Goal: Transaction & Acquisition: Purchase product/service

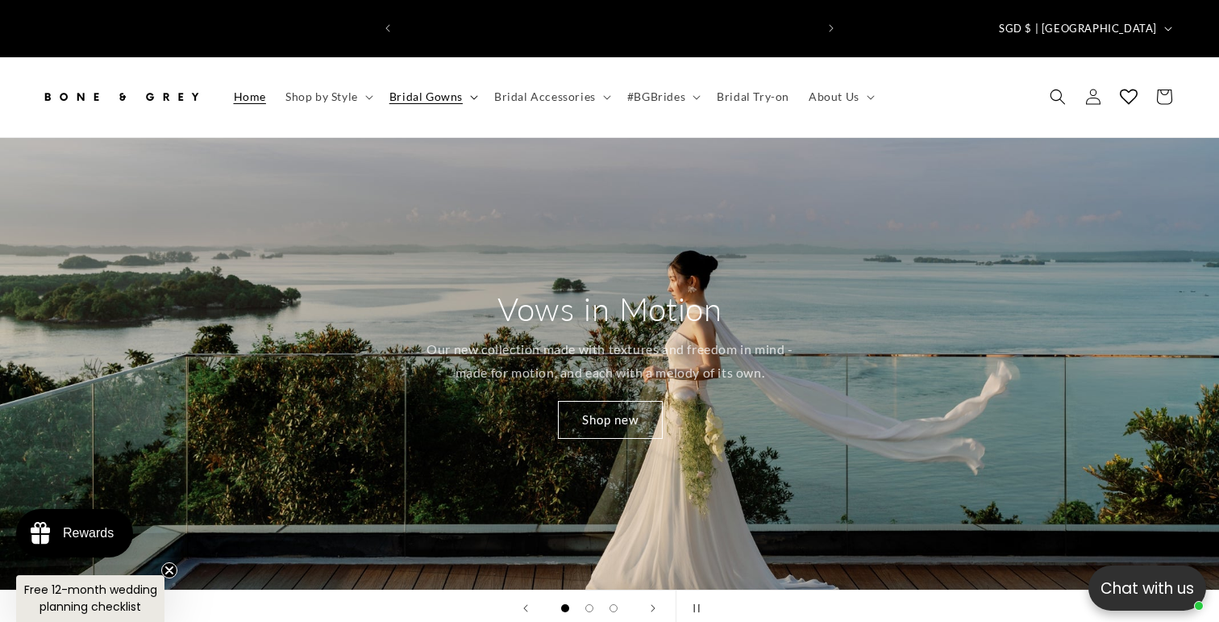
scroll to position [0, 415]
click at [414, 90] on span "Bridal Gowns" at bounding box center [425, 97] width 73 height 15
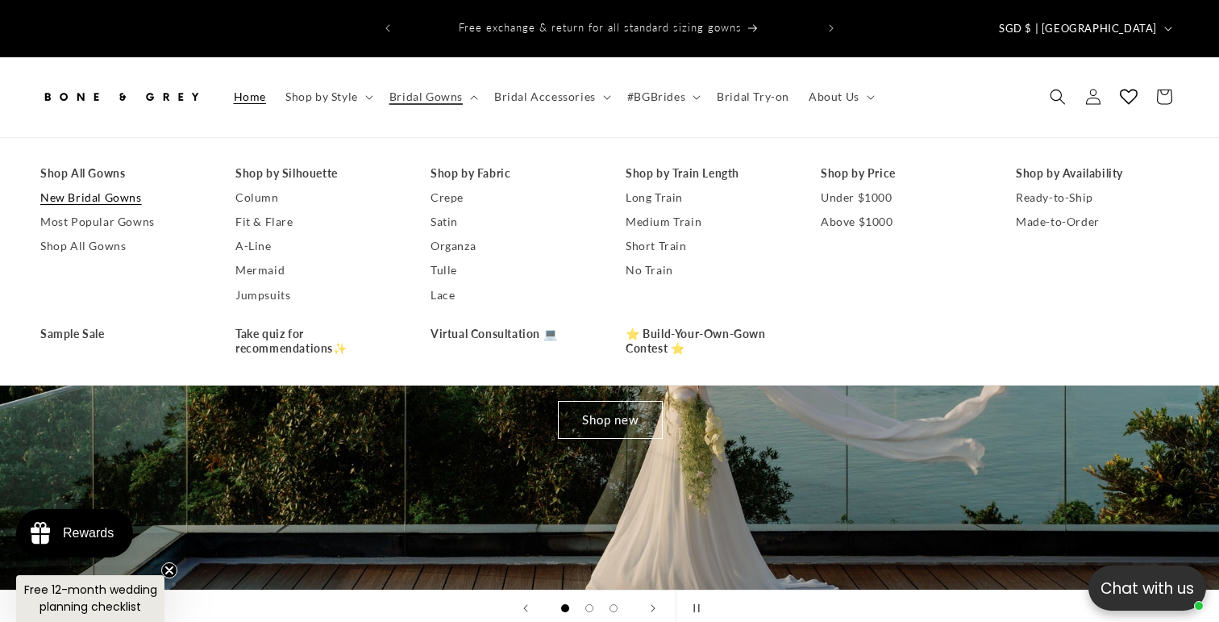
click at [79, 185] on link "New Bridal Gowns" at bounding box center [121, 197] width 163 height 24
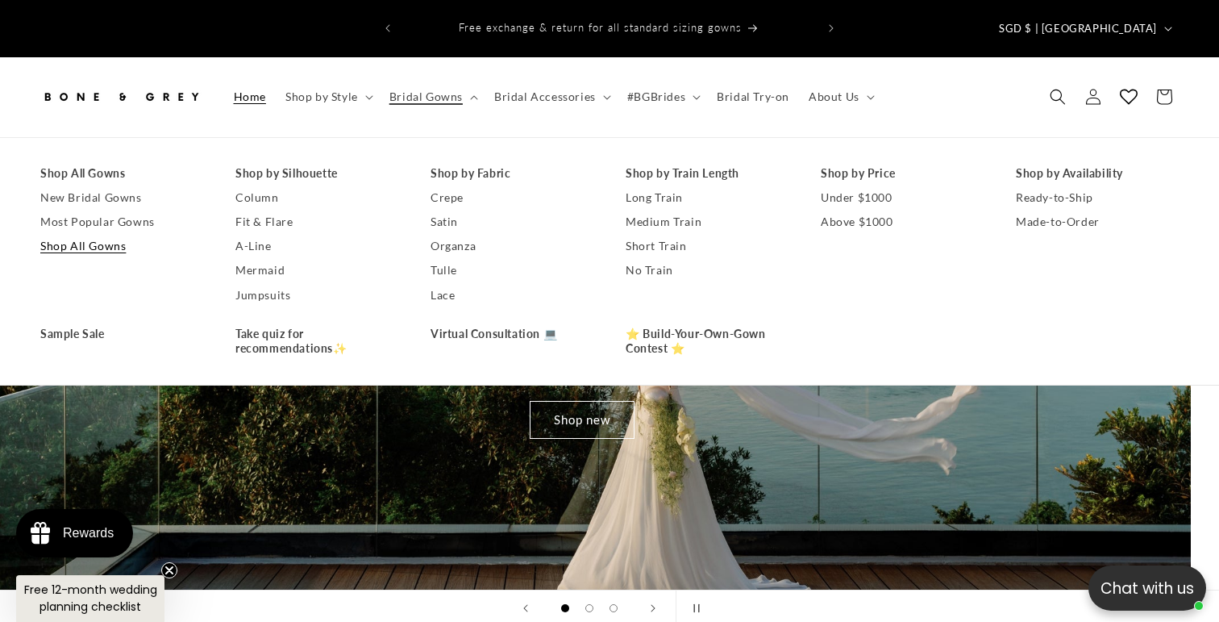
scroll to position [0, 182]
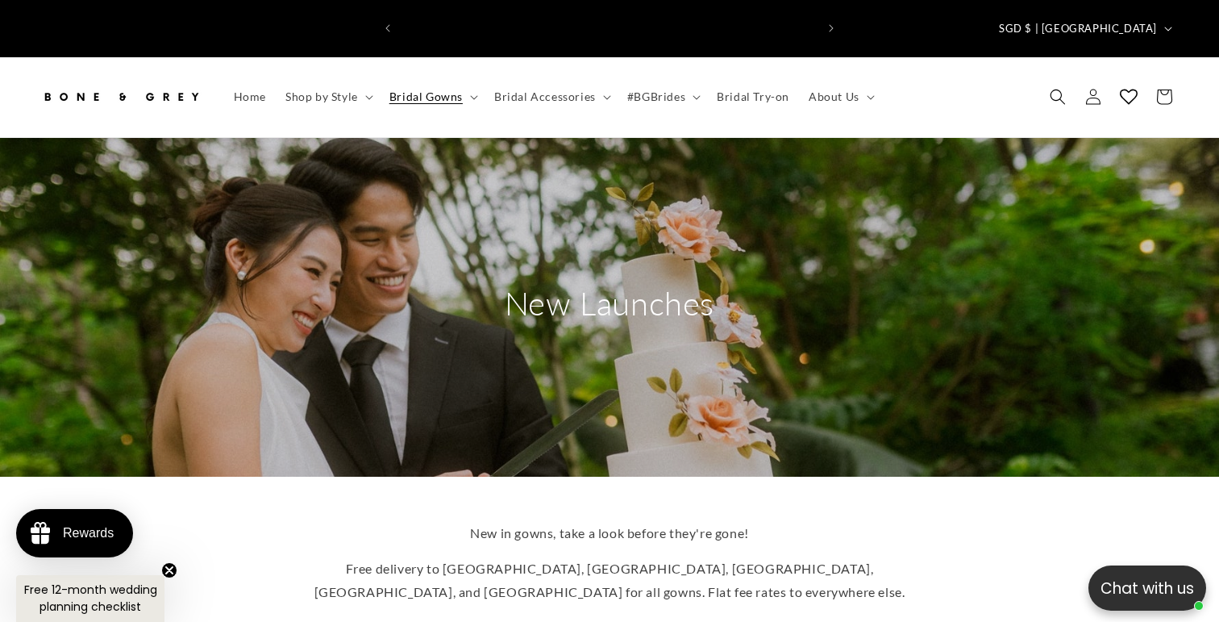
scroll to position [0, 830]
